Goal: Navigation & Orientation: Find specific page/section

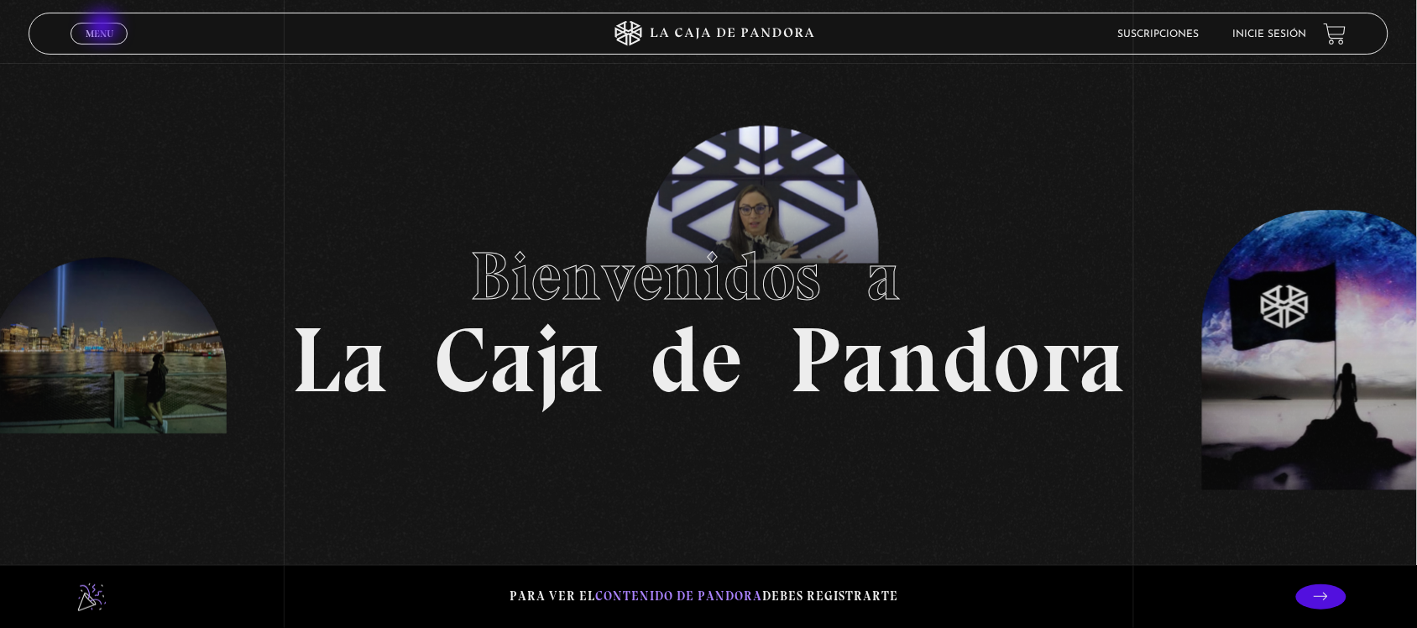
click at [103, 29] on span "Menu" at bounding box center [100, 34] width 28 height 10
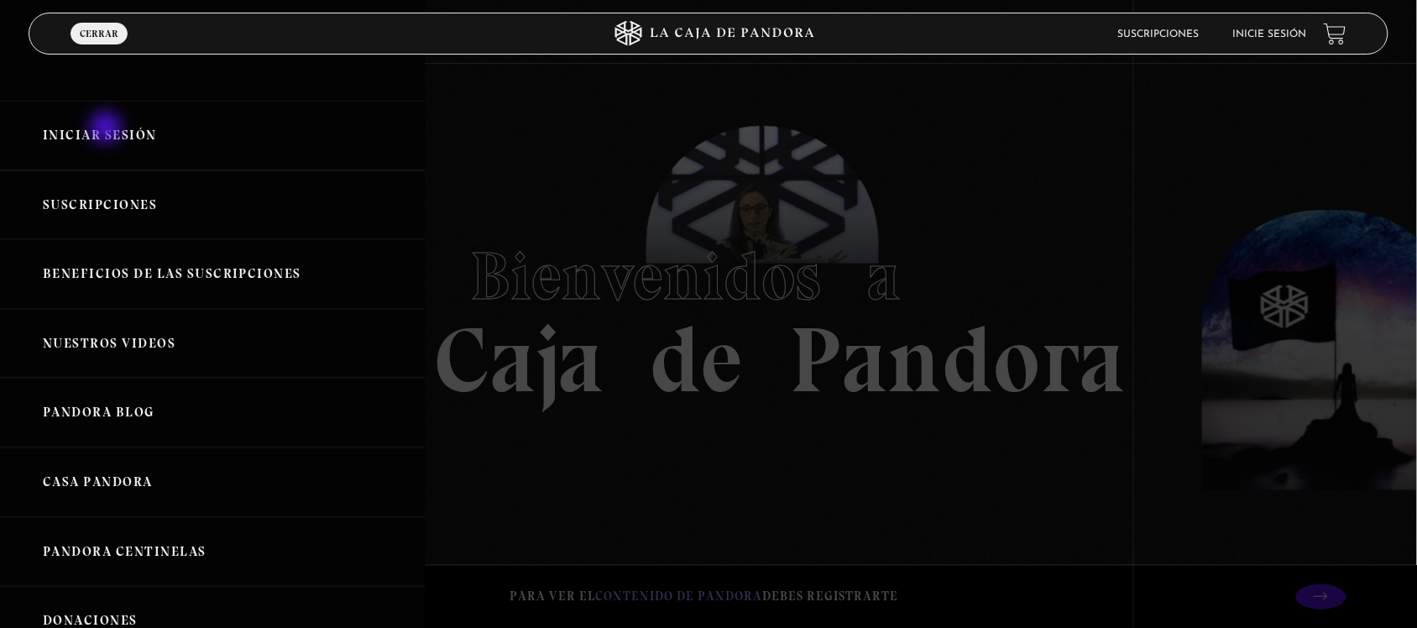
click at [107, 128] on link "Iniciar Sesión" at bounding box center [212, 136] width 425 height 70
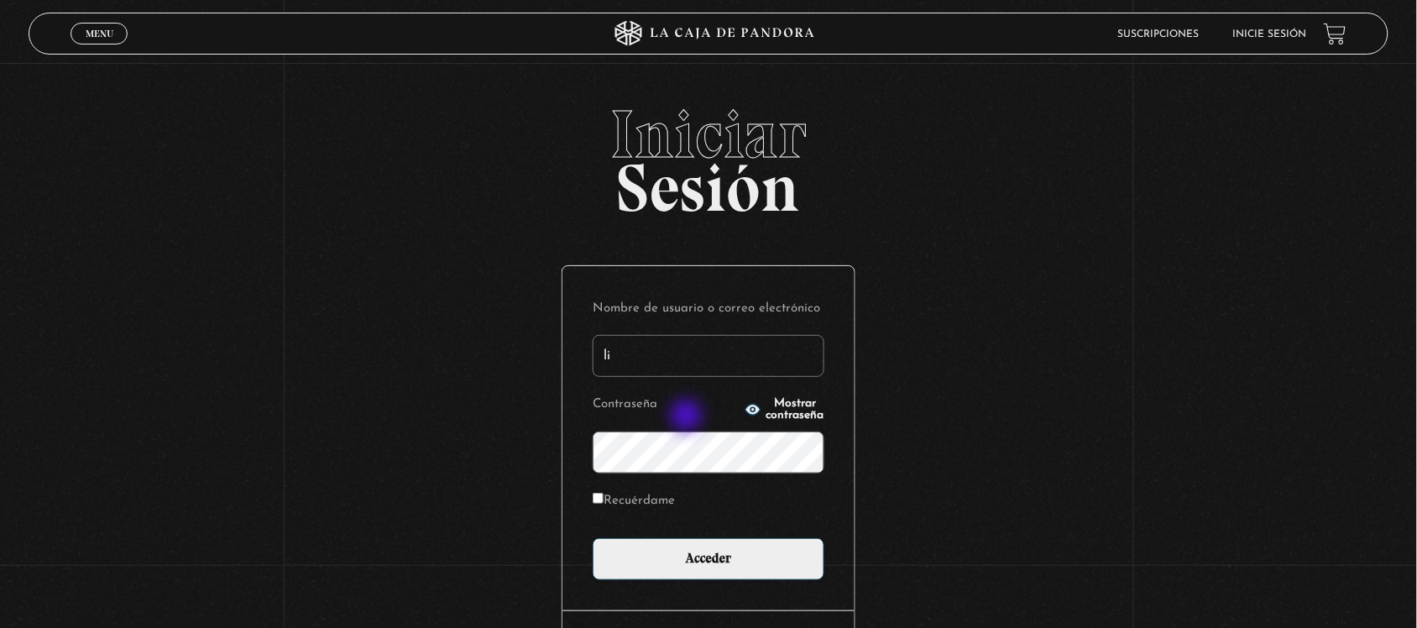
type input "[EMAIL_ADDRESS][DOMAIN_NAME]"
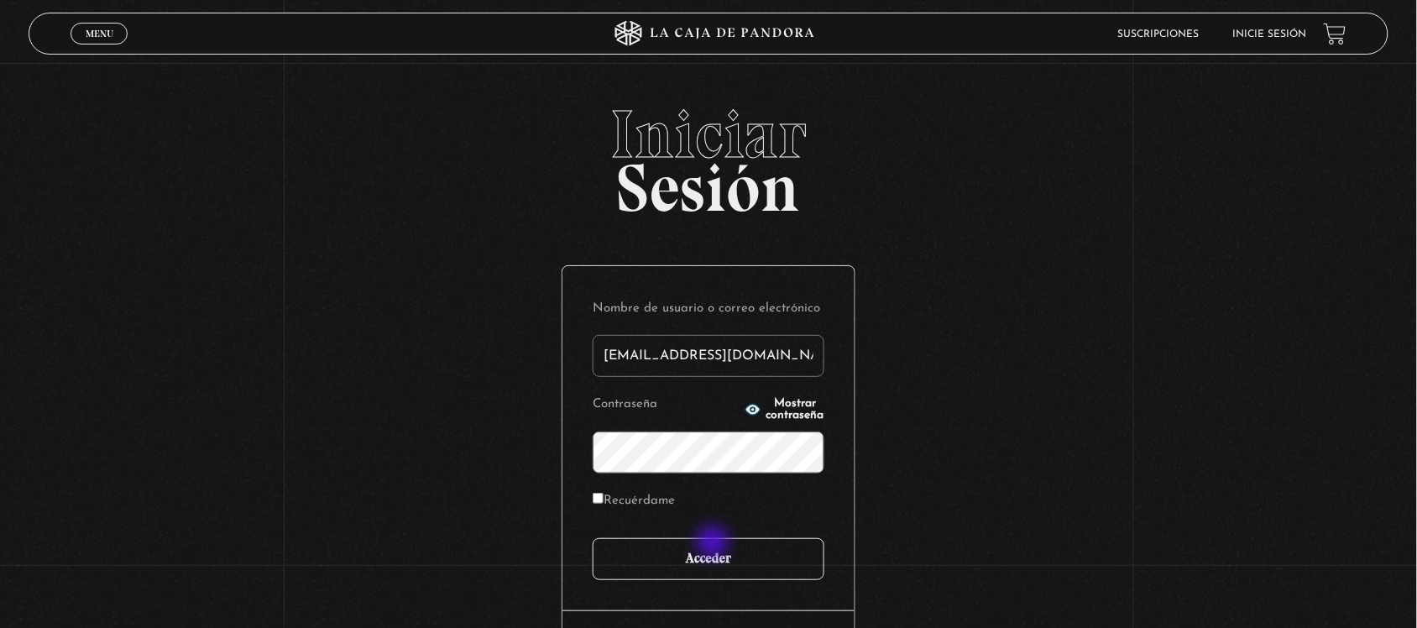
click at [714, 544] on input "Acceder" at bounding box center [709, 559] width 232 height 42
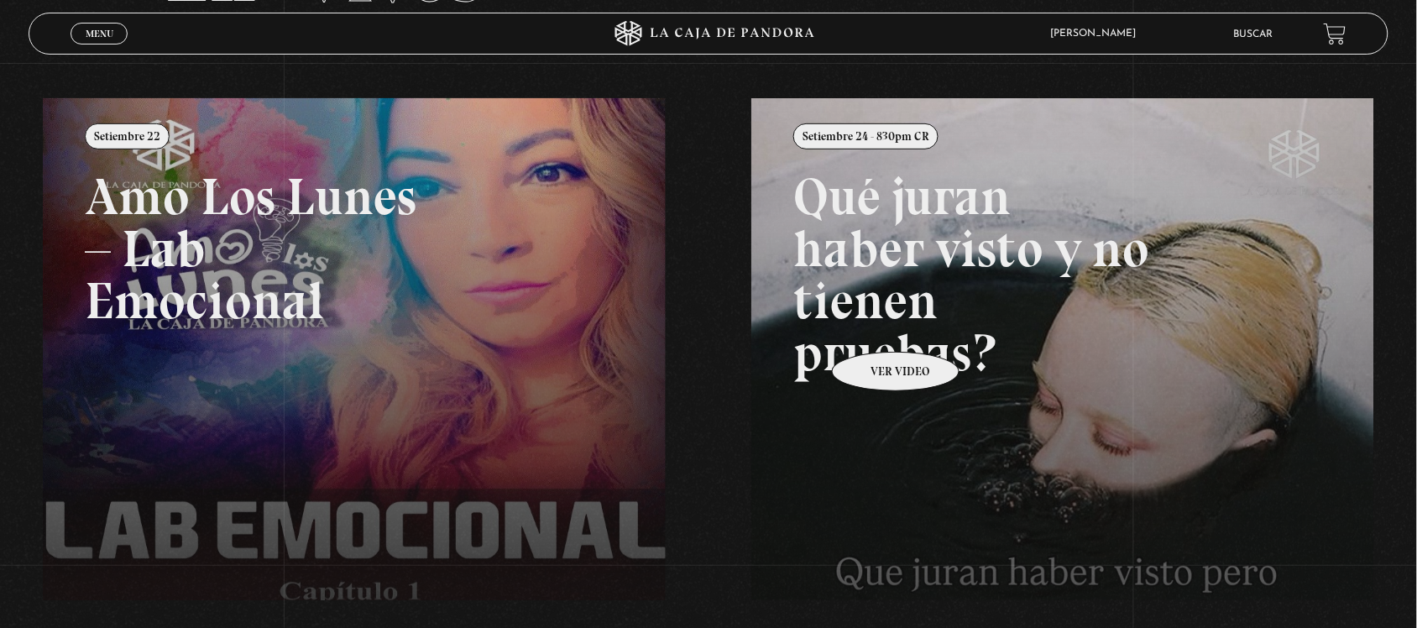
scroll to position [169, 0]
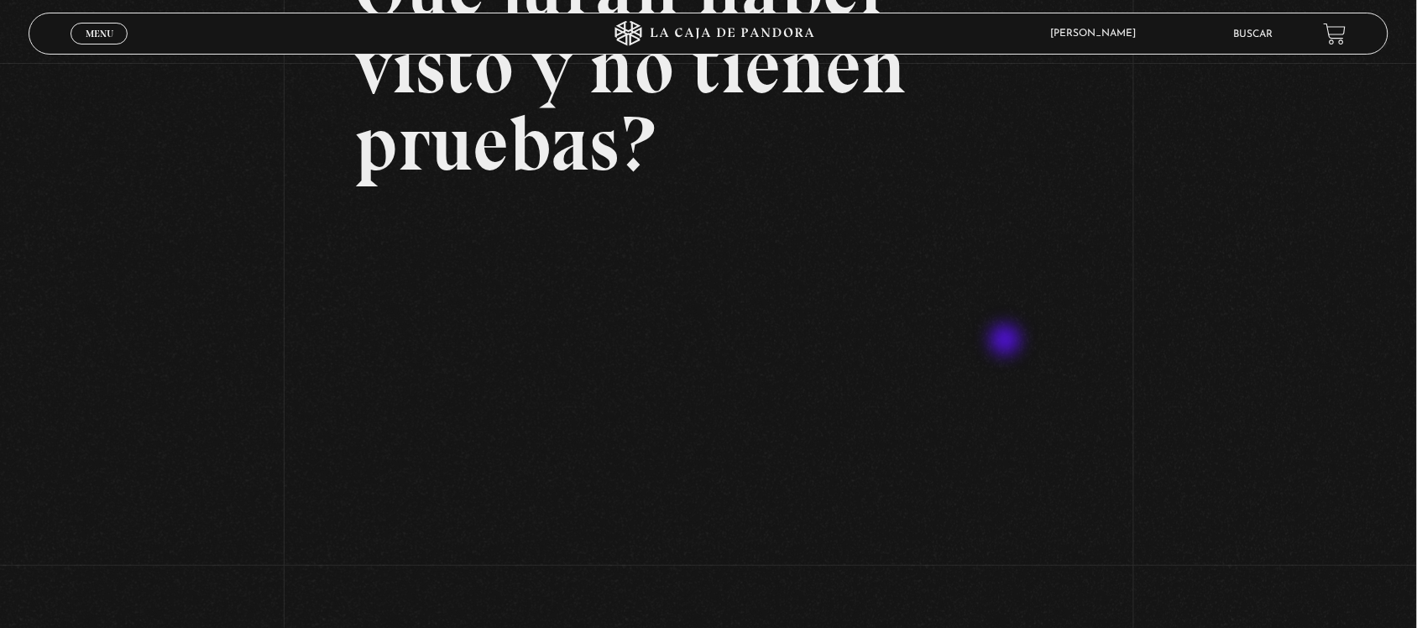
scroll to position [210, 0]
